Goal: Information Seeking & Learning: Check status

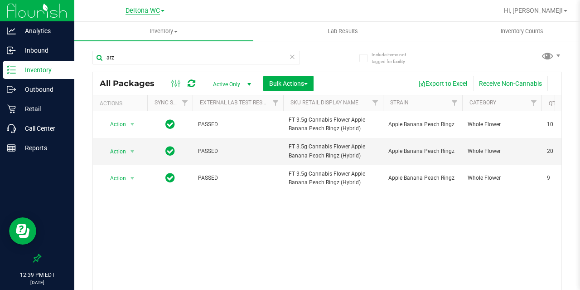
click at [135, 10] on span "Deltona WC" at bounding box center [143, 11] width 34 height 8
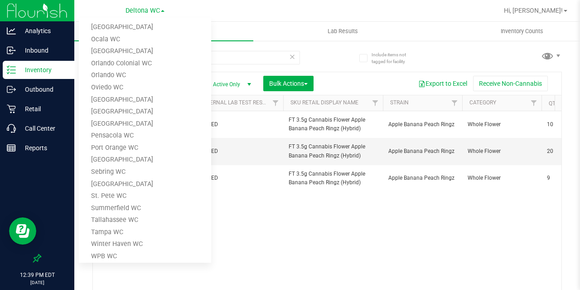
scroll to position [326, 0]
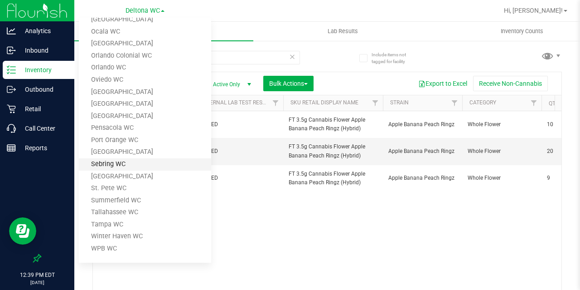
click at [123, 166] on link "Sebring WC" at bounding box center [145, 164] width 132 height 12
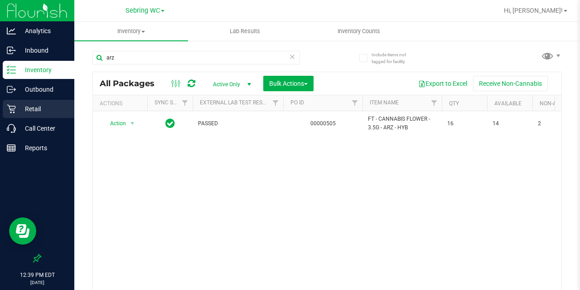
click at [37, 108] on p "Retail" at bounding box center [43, 108] width 54 height 11
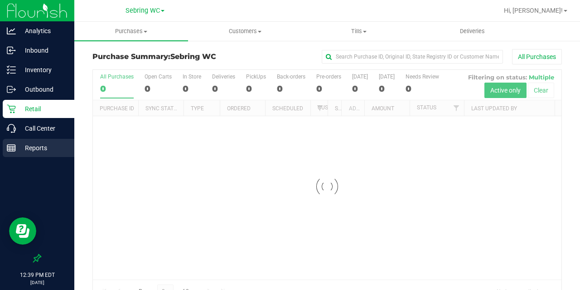
click at [39, 150] on p "Reports" at bounding box center [43, 147] width 54 height 11
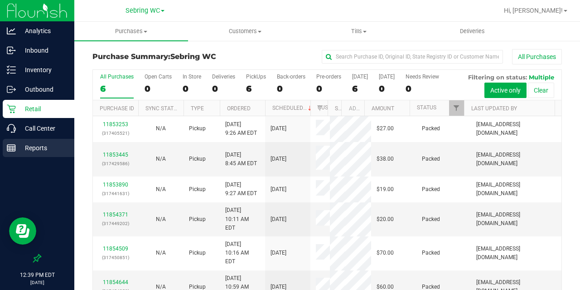
click at [24, 146] on p "Reports" at bounding box center [43, 147] width 54 height 11
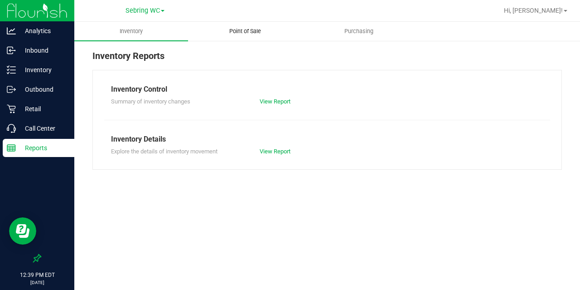
click at [244, 31] on span "Point of Sale" at bounding box center [245, 31] width 56 height 8
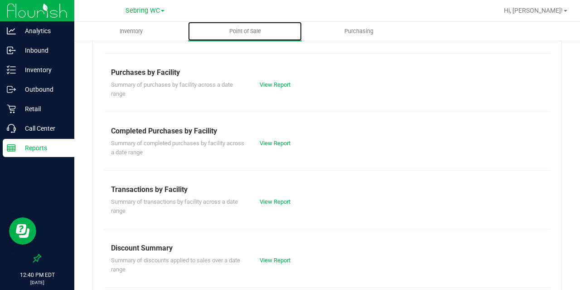
scroll to position [227, 0]
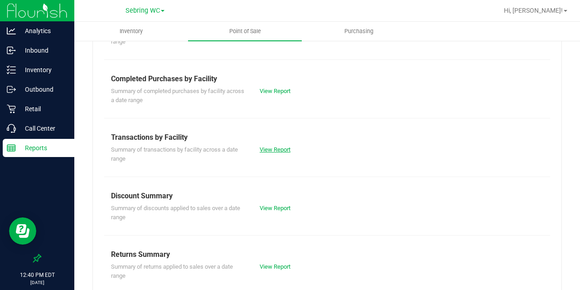
click at [265, 153] on link "View Report" at bounding box center [275, 149] width 31 height 7
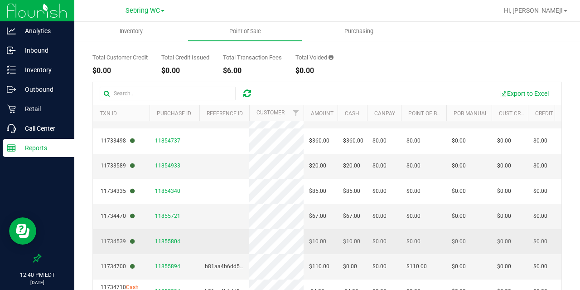
scroll to position [116, 0]
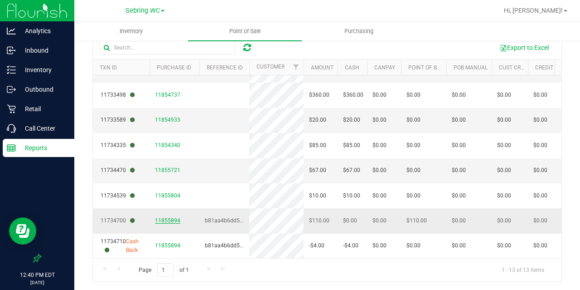
click at [170, 217] on span "11855894" at bounding box center [167, 220] width 25 height 6
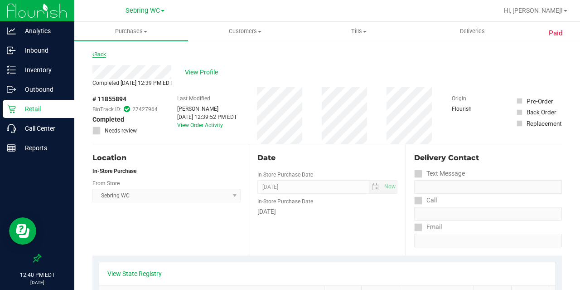
click at [99, 55] on link "Back" at bounding box center [100, 54] width 14 height 6
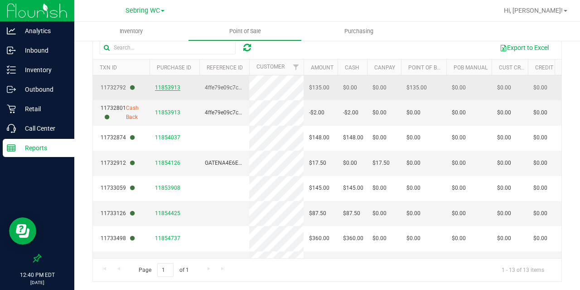
click at [165, 88] on span "11853913" at bounding box center [167, 87] width 25 height 6
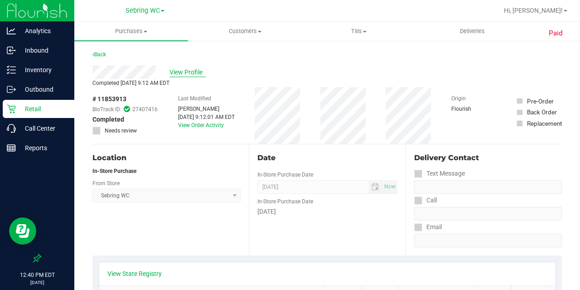
click at [195, 73] on span "View Profile" at bounding box center [188, 73] width 36 height 10
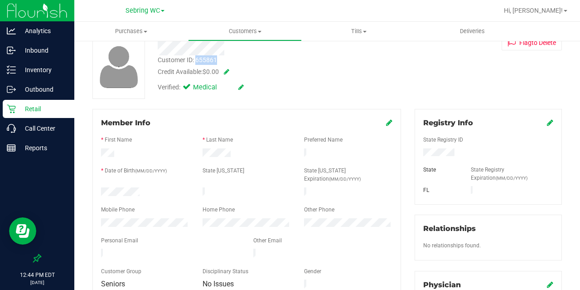
drag, startPoint x: 224, startPoint y: 58, endPoint x: 197, endPoint y: 58, distance: 27.7
click at [197, 58] on div "Customer ID: 655861 Credit Available: $0.00" at bounding box center [272, 65] width 242 height 21
copy div "655861"
click at [290, 75] on div "Credit Available: $0.00" at bounding box center [272, 72] width 228 height 10
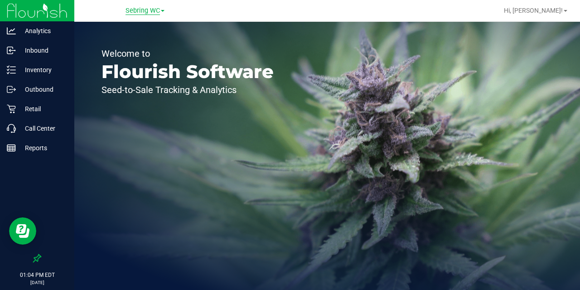
click at [143, 12] on span "Sebring WC" at bounding box center [143, 11] width 34 height 8
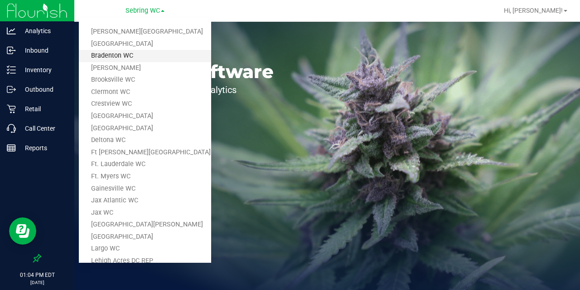
click at [132, 54] on link "Bradenton WC" at bounding box center [145, 56] width 132 height 12
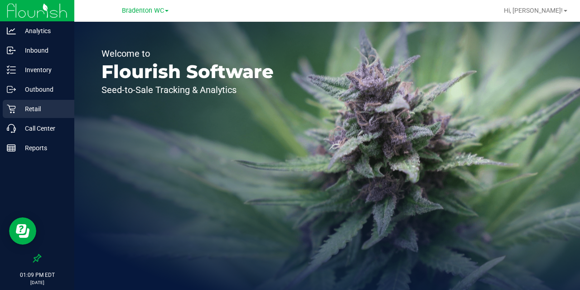
click at [37, 110] on p "Retail" at bounding box center [43, 108] width 54 height 11
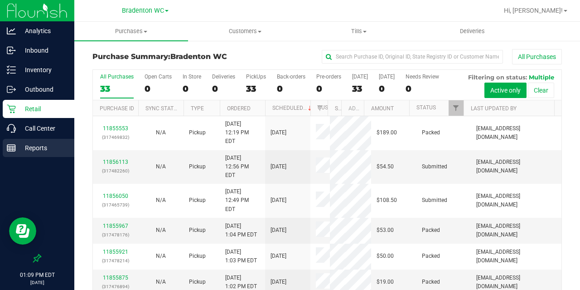
click at [36, 148] on p "Reports" at bounding box center [43, 147] width 54 height 11
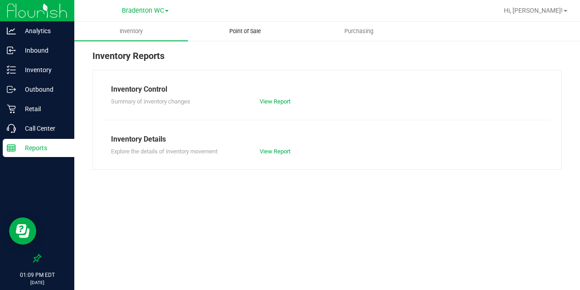
click at [243, 30] on span "Point of Sale" at bounding box center [245, 31] width 56 height 8
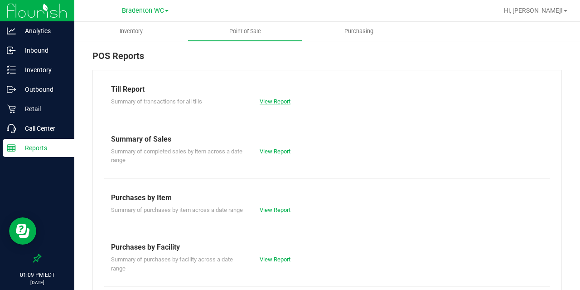
click at [265, 102] on link "View Report" at bounding box center [275, 101] width 31 height 7
